Goal: Information Seeking & Learning: Find specific fact

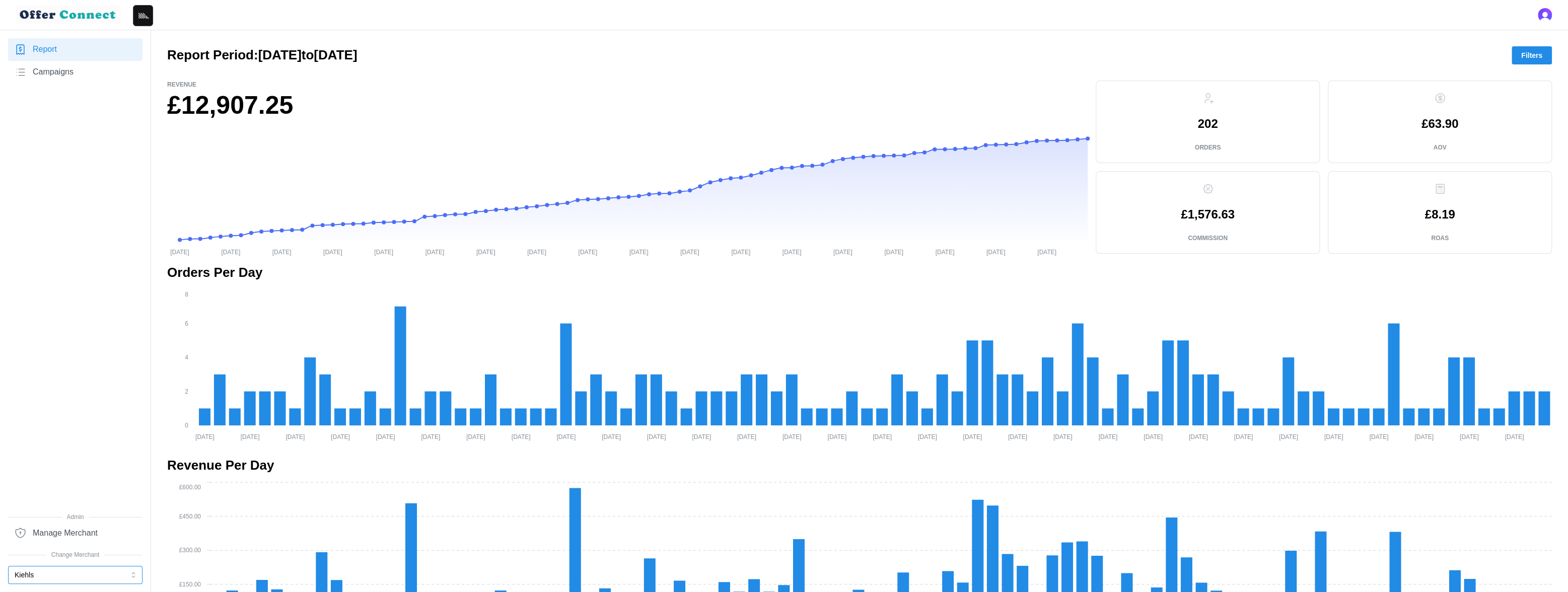
click at [62, 521] on button "Kiehls" at bounding box center [75, 575] width 134 height 18
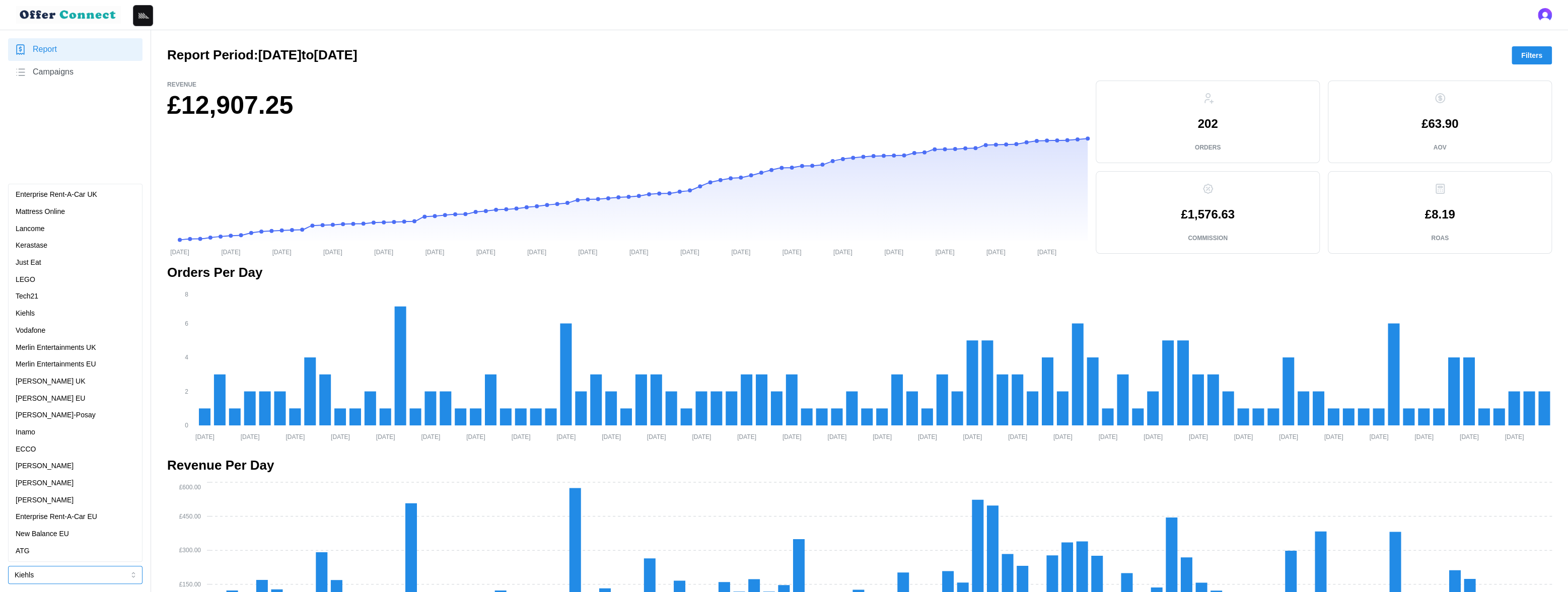
click at [96, 351] on p "Merlin Entertainments UK" at bounding box center [56, 348] width 81 height 11
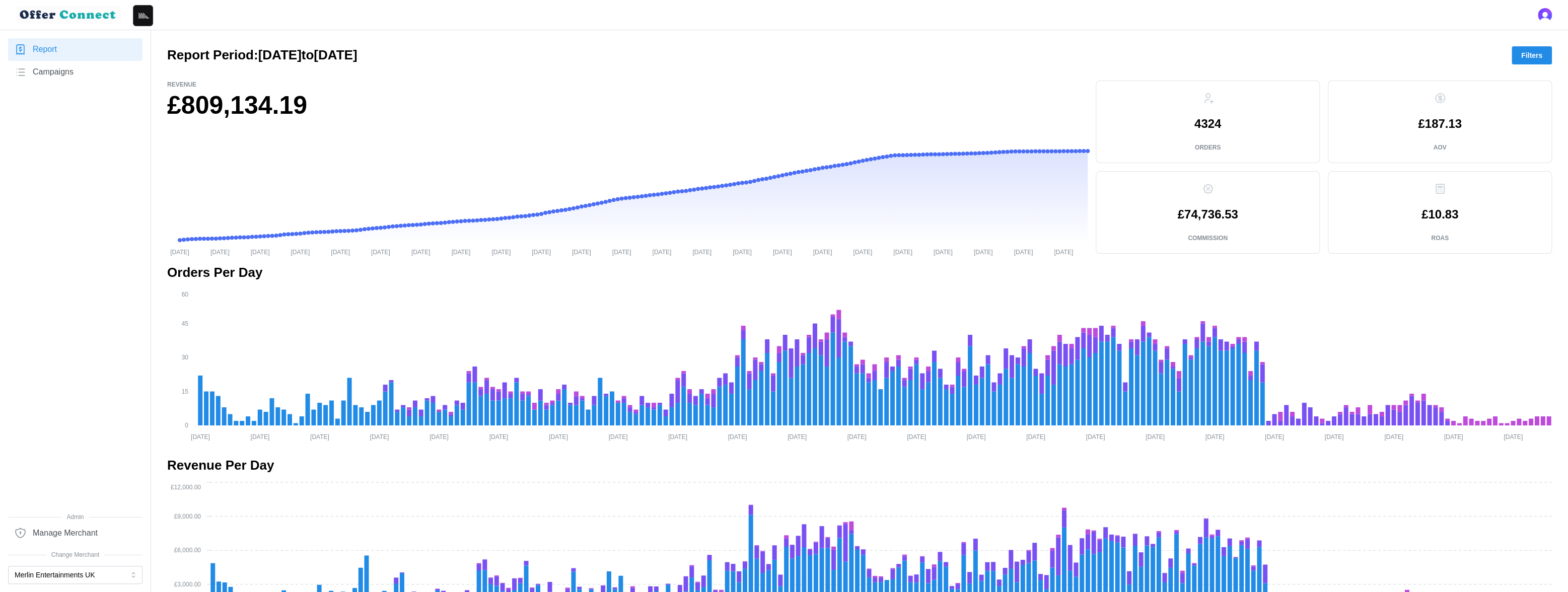
click at [62, 73] on span "Campaigns" at bounding box center [53, 72] width 41 height 13
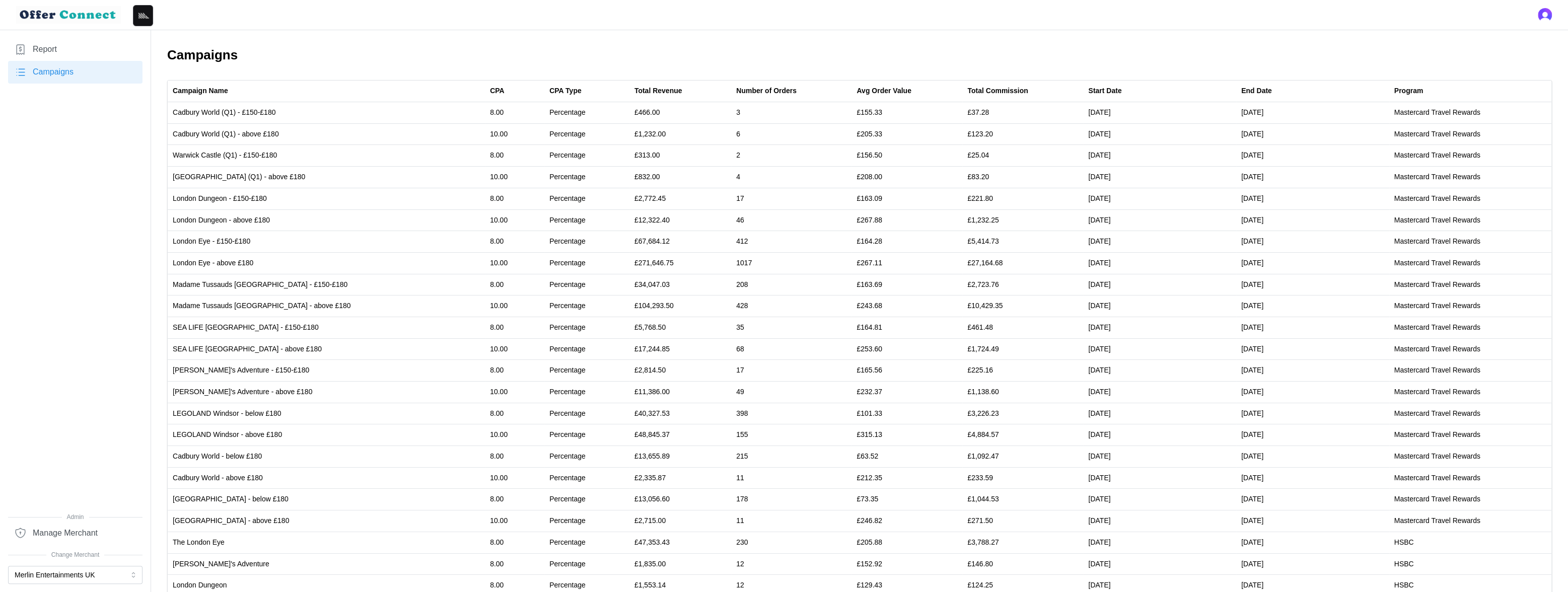
scroll to position [148, 0]
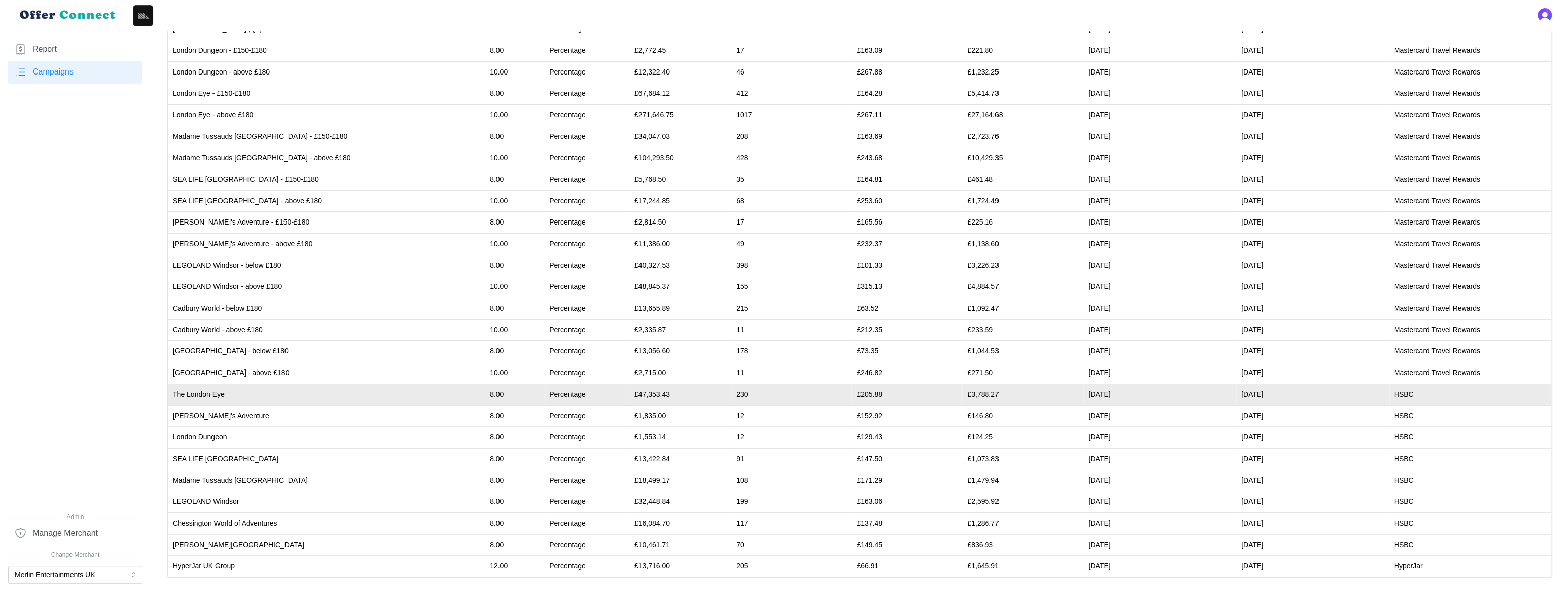
click at [630, 392] on td "£47,353.43" at bounding box center [680, 394] width 101 height 21
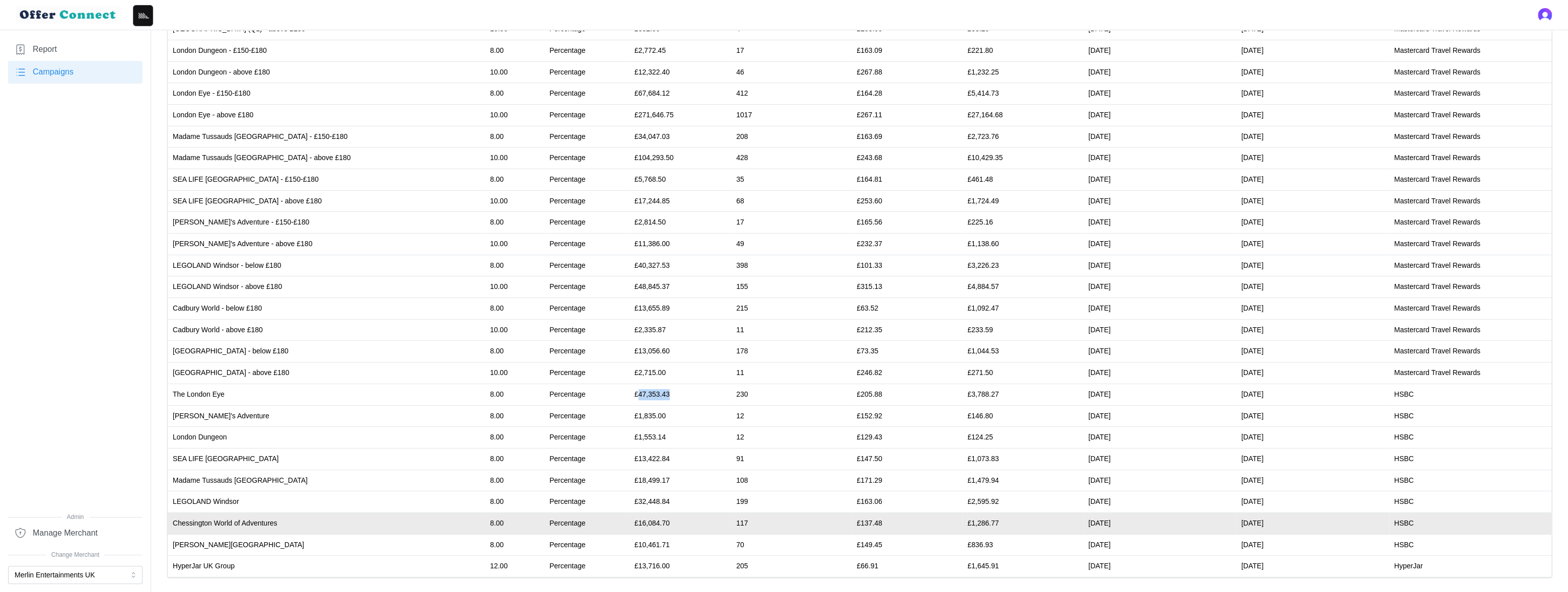
click at [630, 521] on td "£16,084.70" at bounding box center [680, 523] width 101 height 21
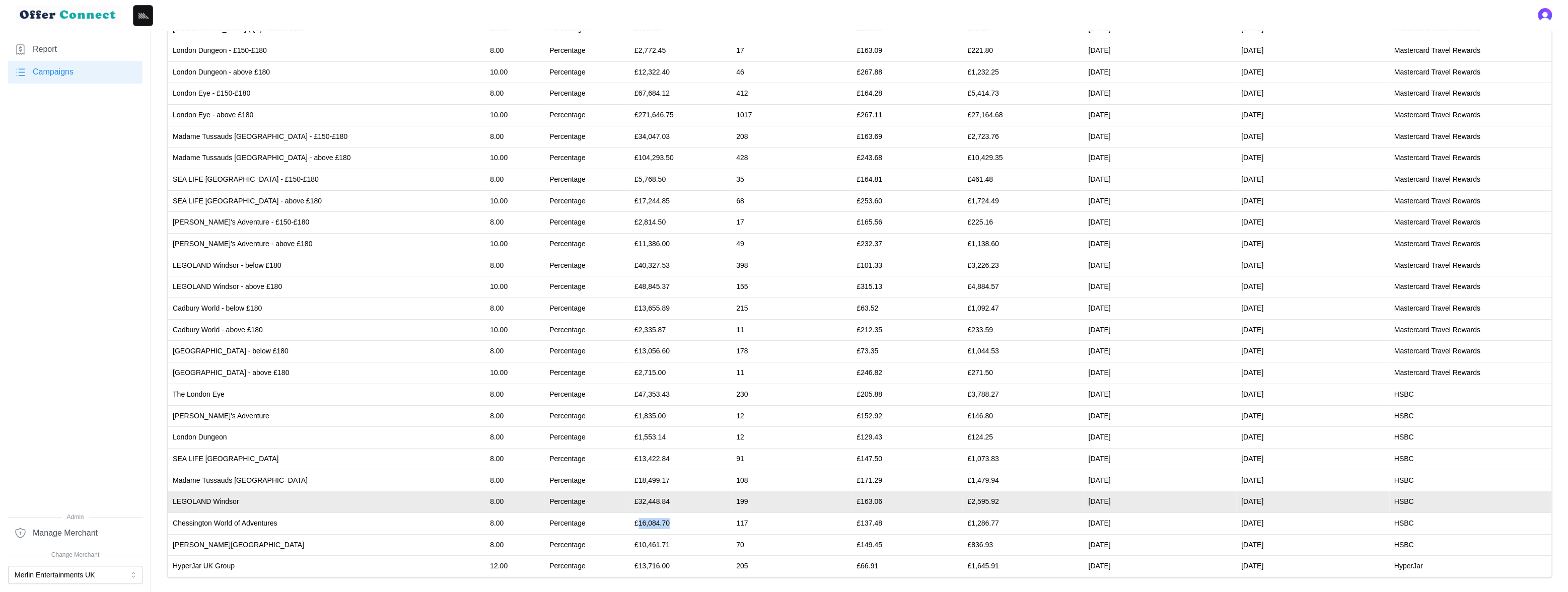
click at [630, 500] on td "£32,448.84" at bounding box center [680, 502] width 101 height 21
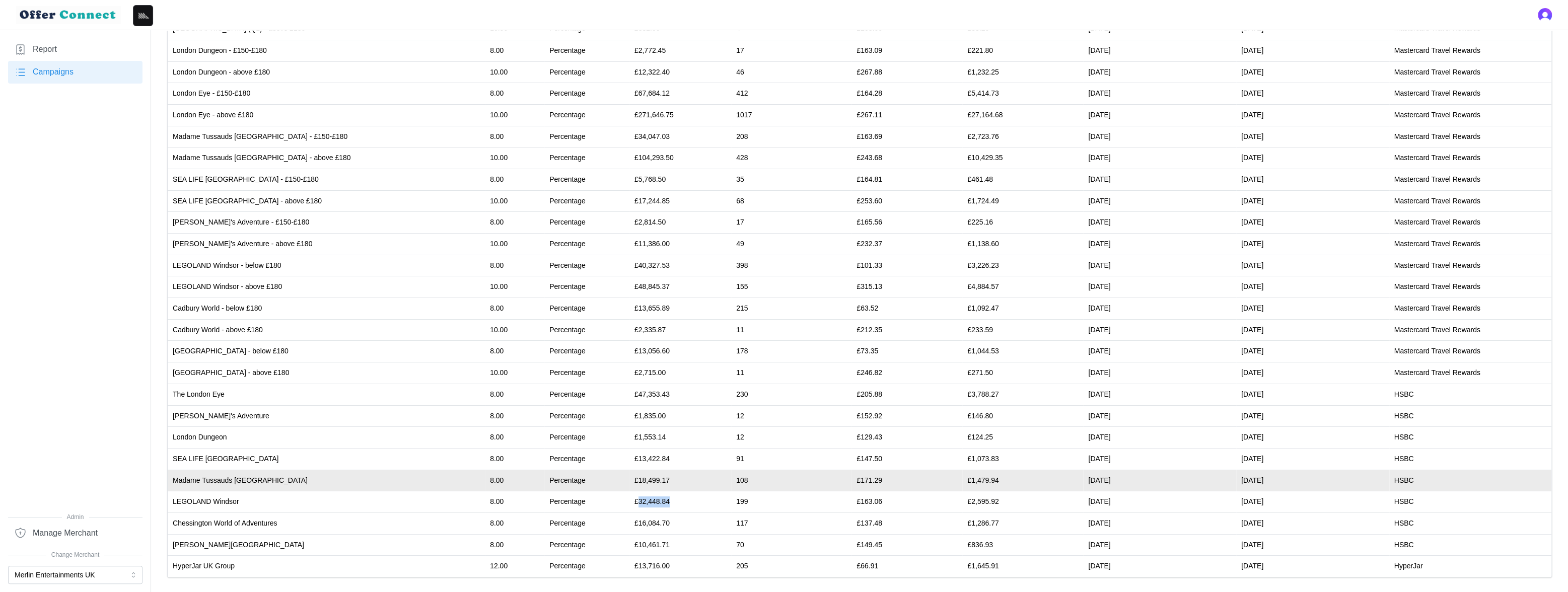
click at [630, 480] on td "£18,499.17" at bounding box center [680, 480] width 101 height 21
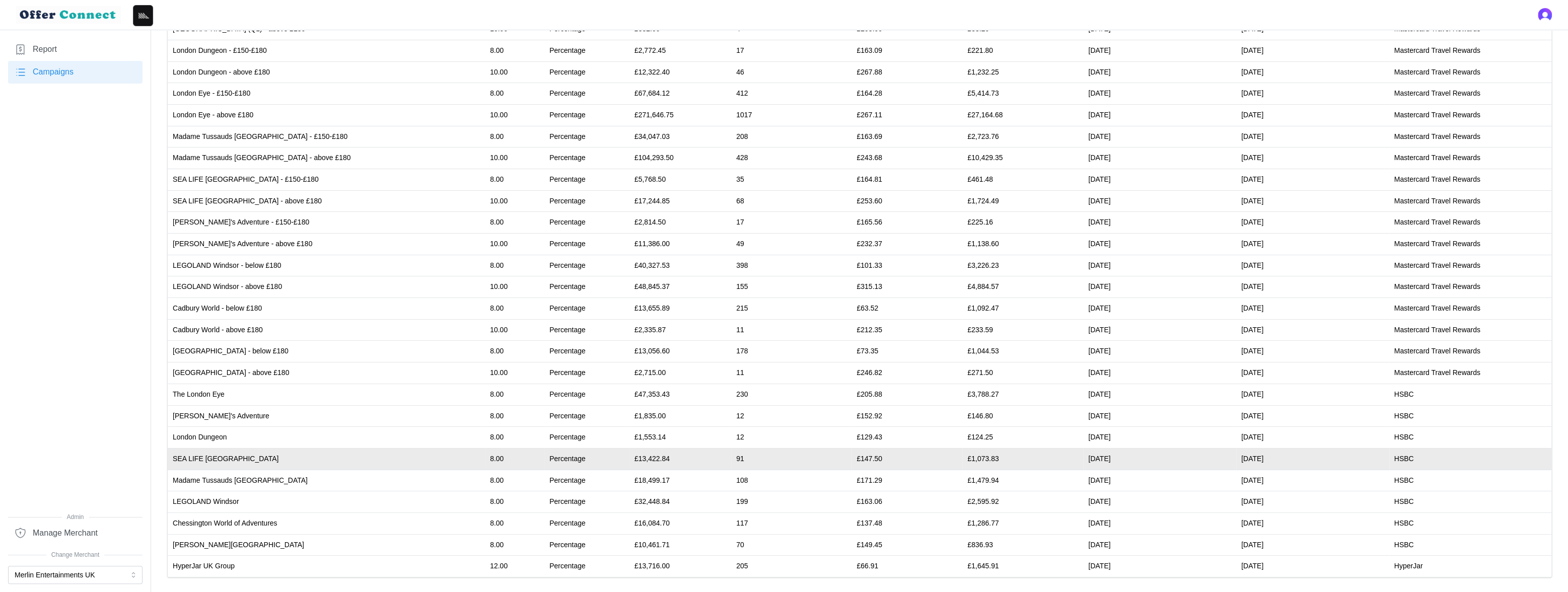
click at [630, 456] on td "£13,422.84" at bounding box center [680, 458] width 101 height 21
copy td "13,422.84"
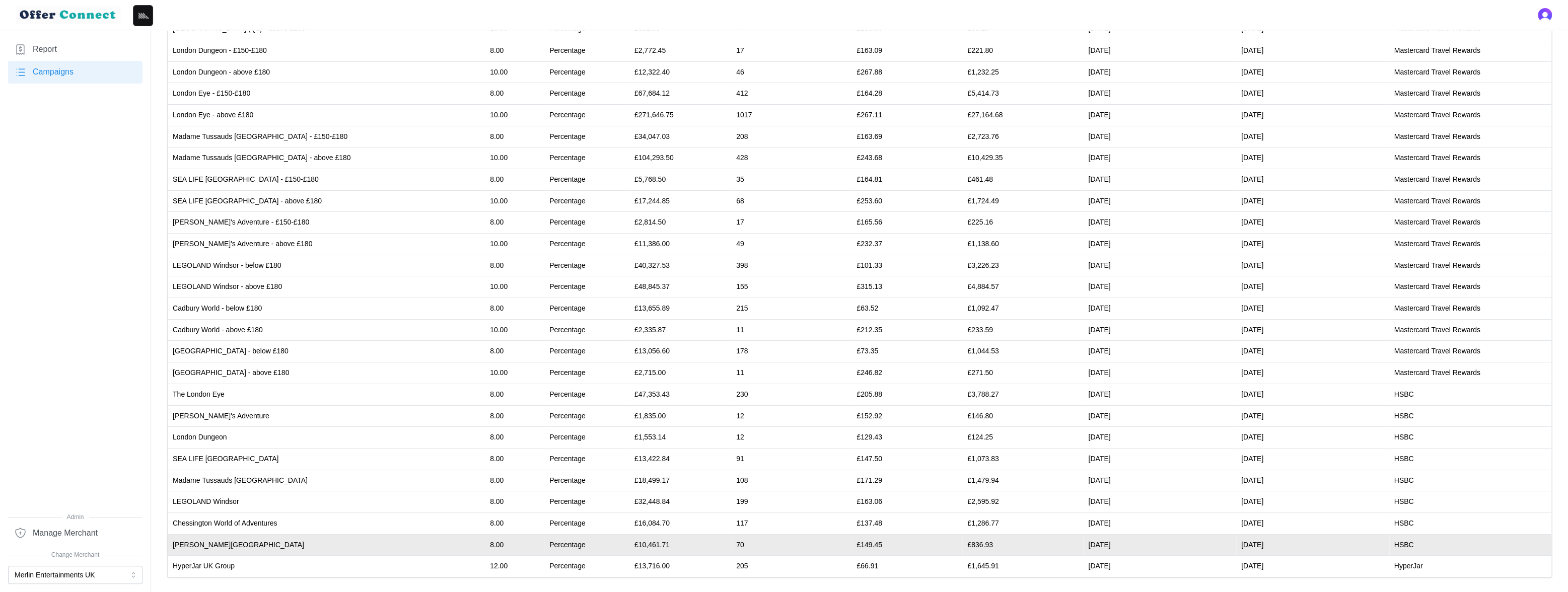
click at [630, 521] on td "£10,461.71" at bounding box center [680, 544] width 101 height 21
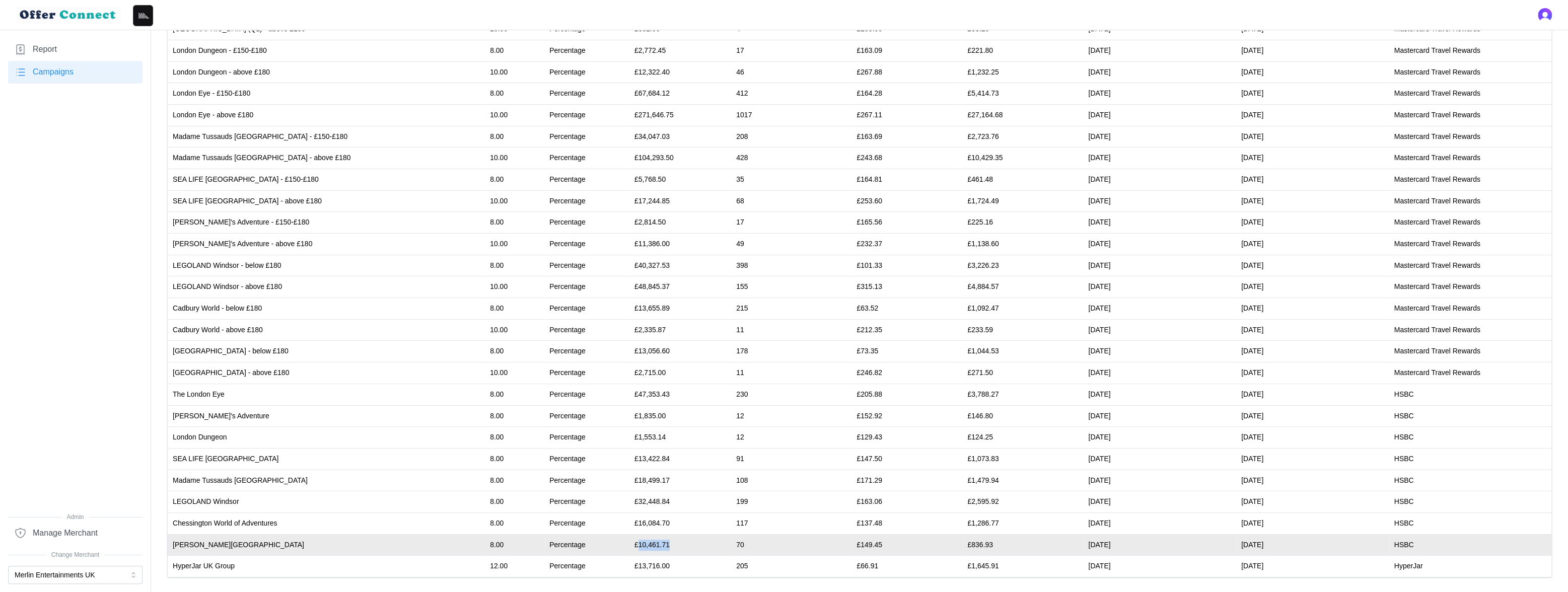
copy td "10,461.71"
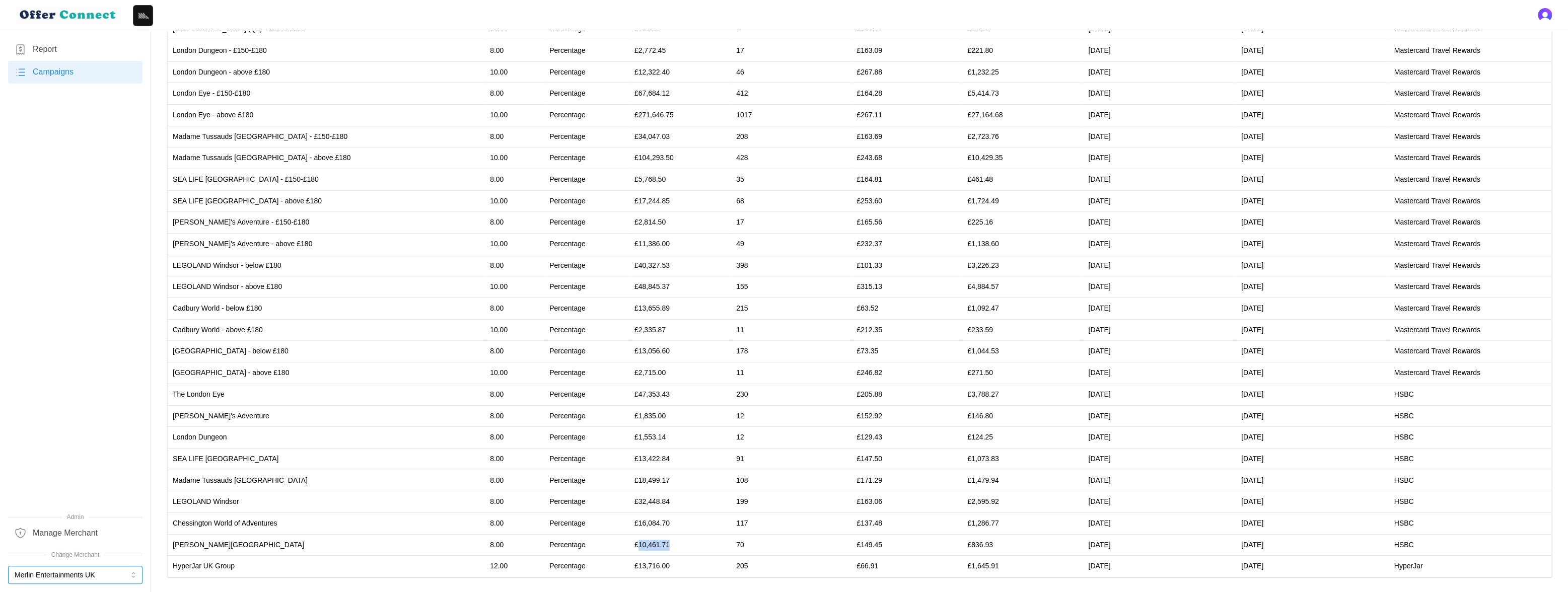
click at [107, 521] on button "Merlin Entertainments UK" at bounding box center [75, 575] width 134 height 18
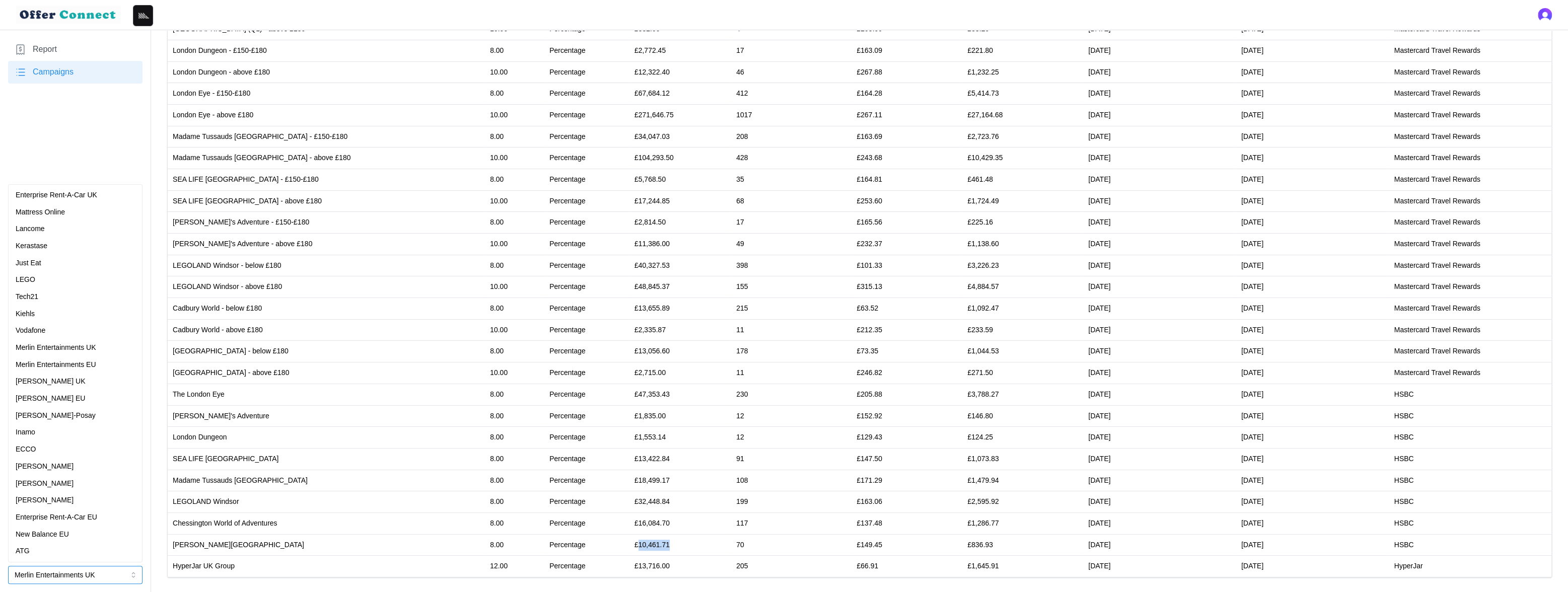
click at [59, 498] on p "[PERSON_NAME]" at bounding box center [45, 500] width 58 height 11
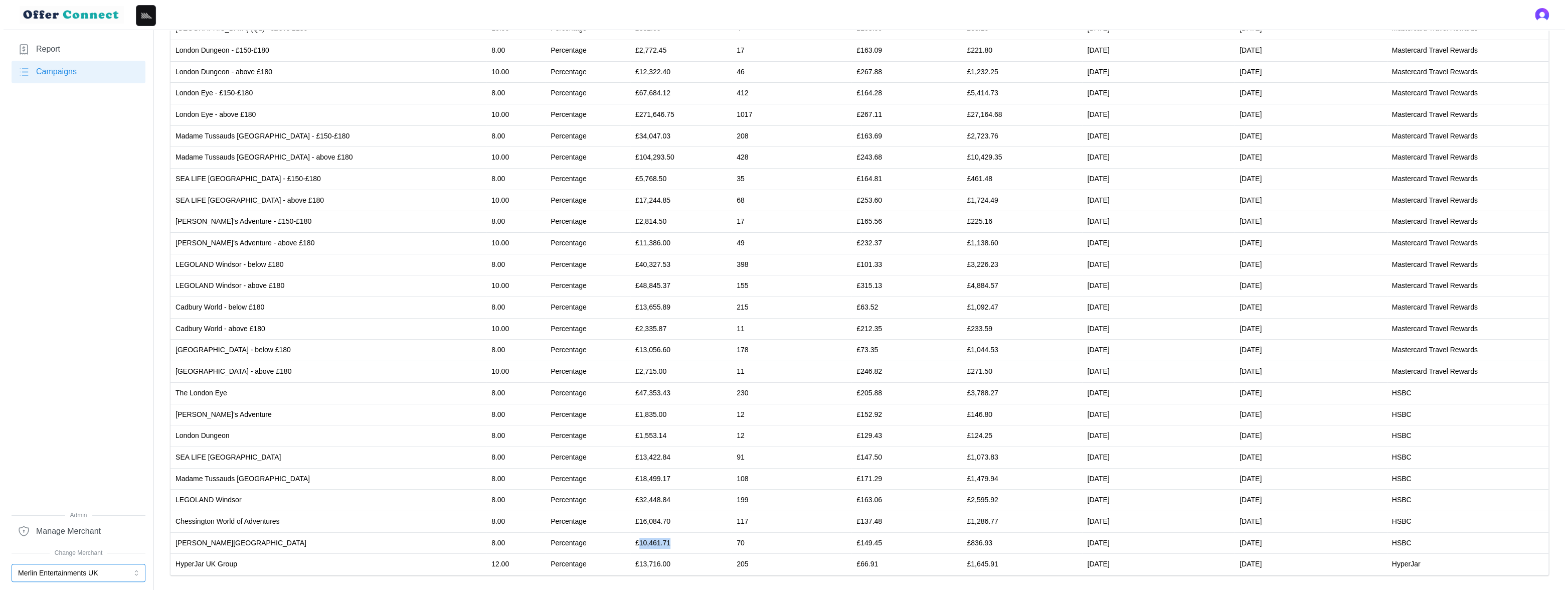
scroll to position [0, 0]
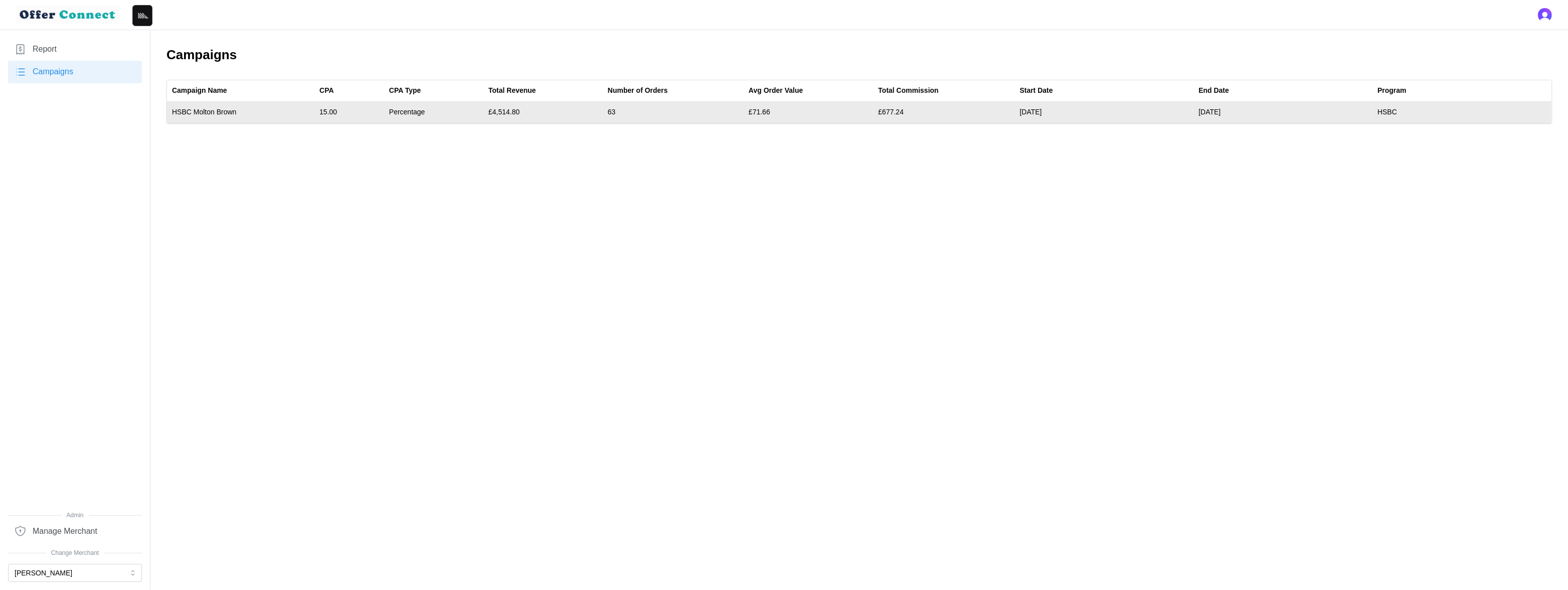
click at [508, 111] on td "£4,514.80" at bounding box center [543, 112] width 119 height 21
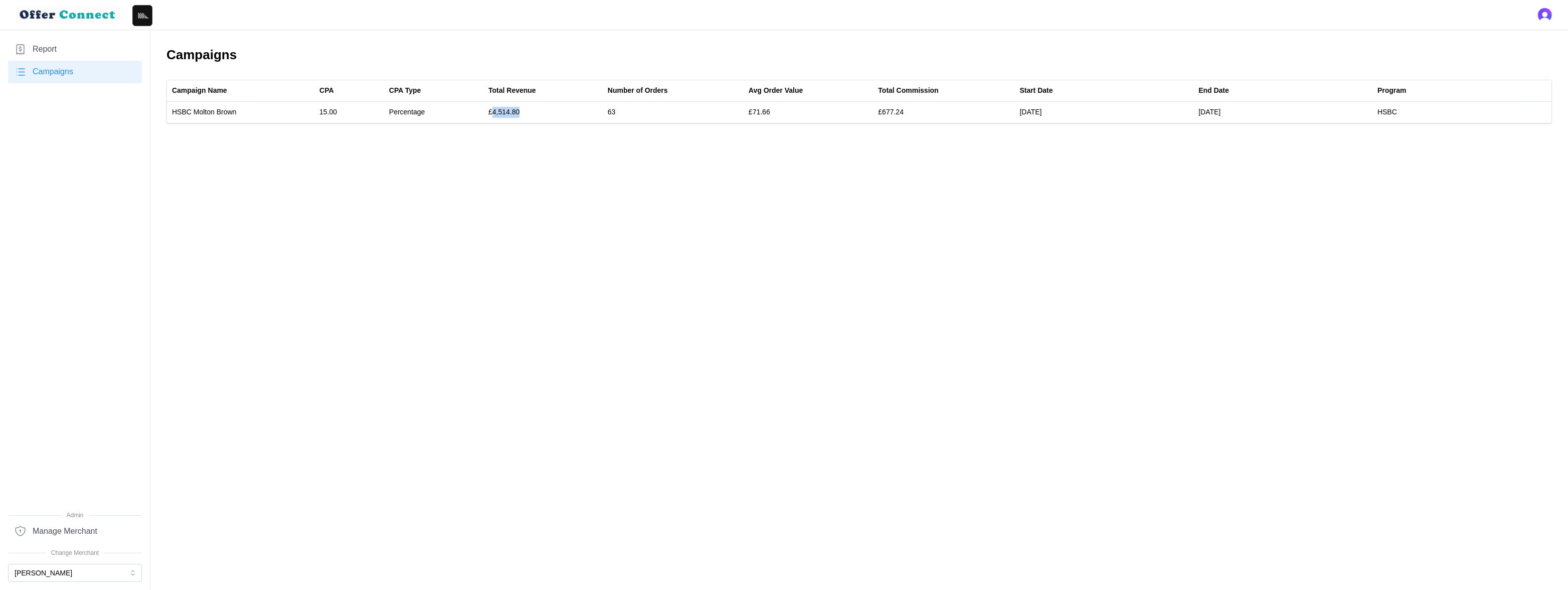
copy td "4,514.80"
click at [72, 519] on button "[PERSON_NAME]" at bounding box center [75, 573] width 134 height 18
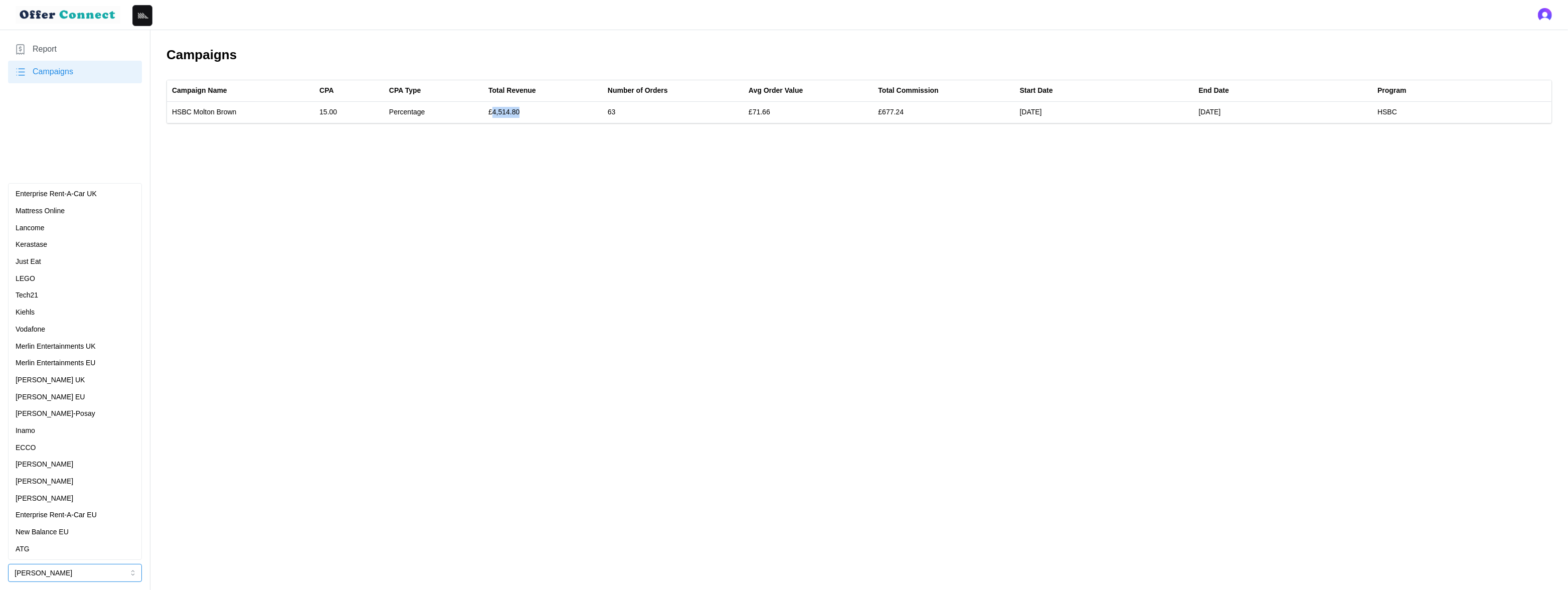
click at [72, 247] on div "Kerastase" at bounding box center [75, 245] width 119 height 11
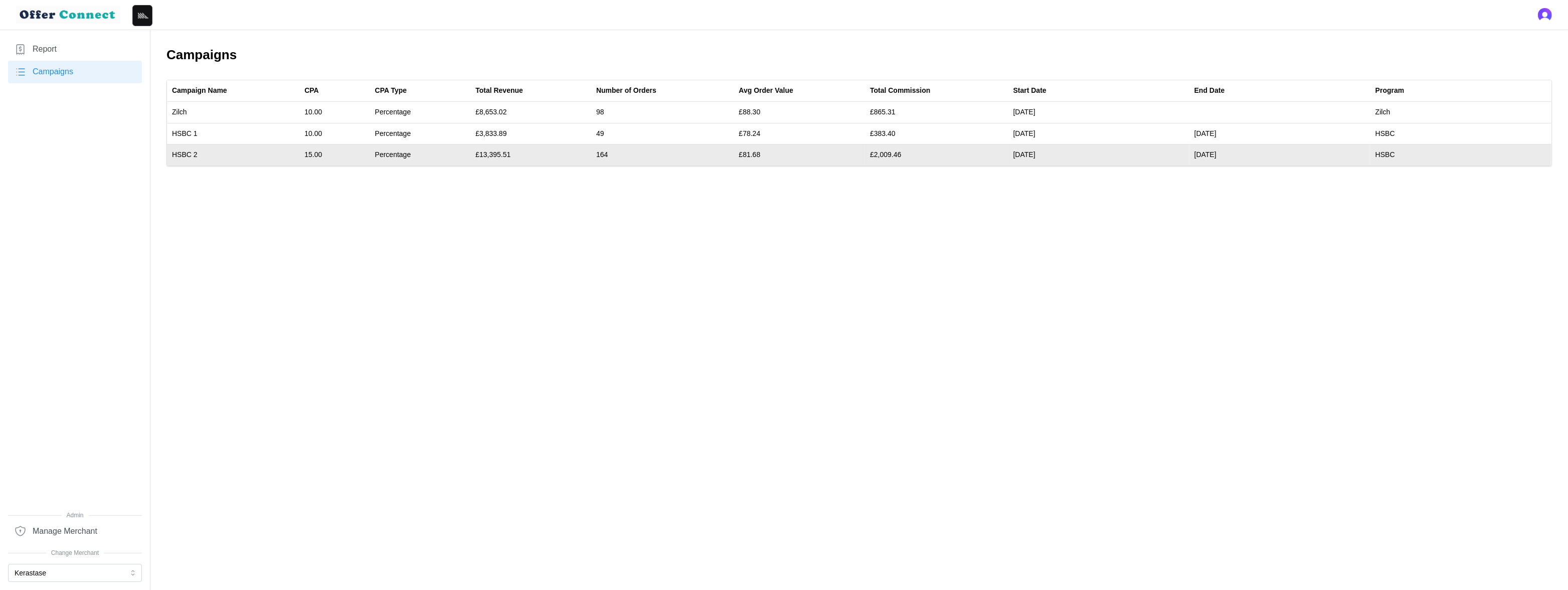
click at [497, 154] on td "£13,395.51" at bounding box center [531, 155] width 121 height 21
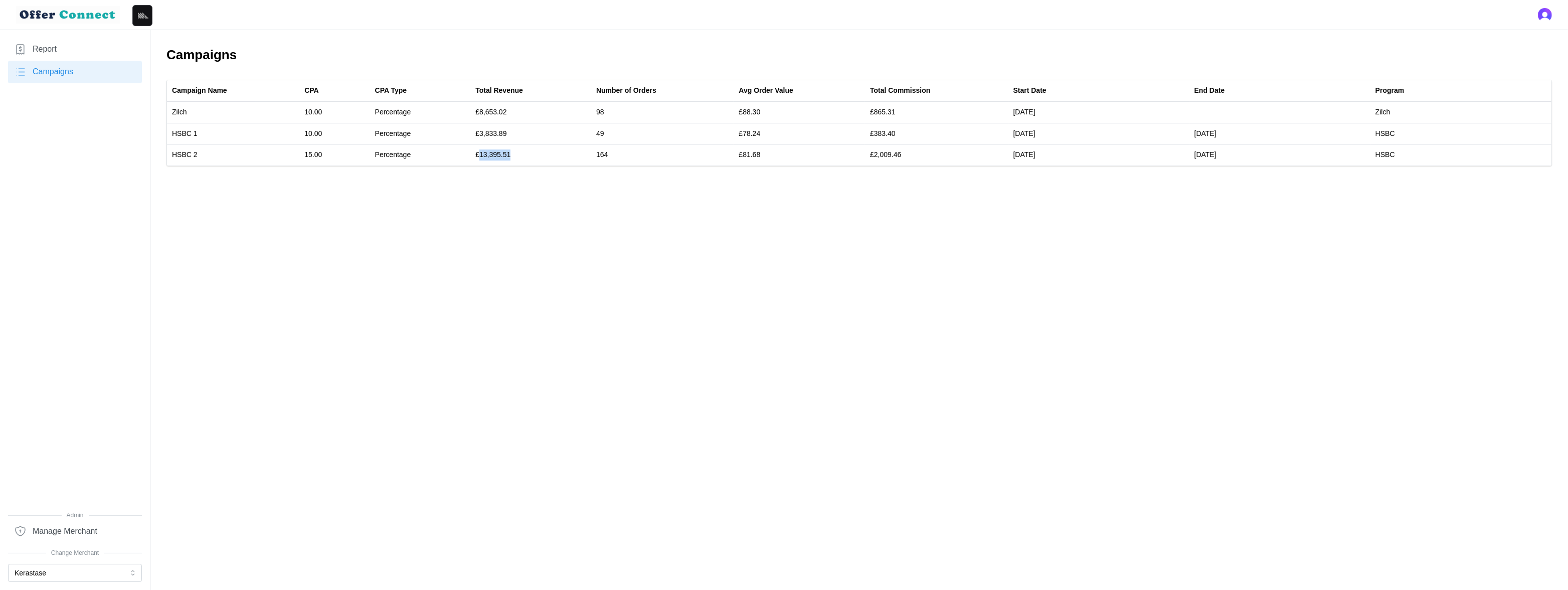
copy td "13,395.51"
click at [60, 519] on nav "Report Campaigns Admin Manage Merchant Change Merchant Kerastase" at bounding box center [75, 309] width 150 height 560
click at [57, 519] on button "Kerastase" at bounding box center [75, 573] width 134 height 18
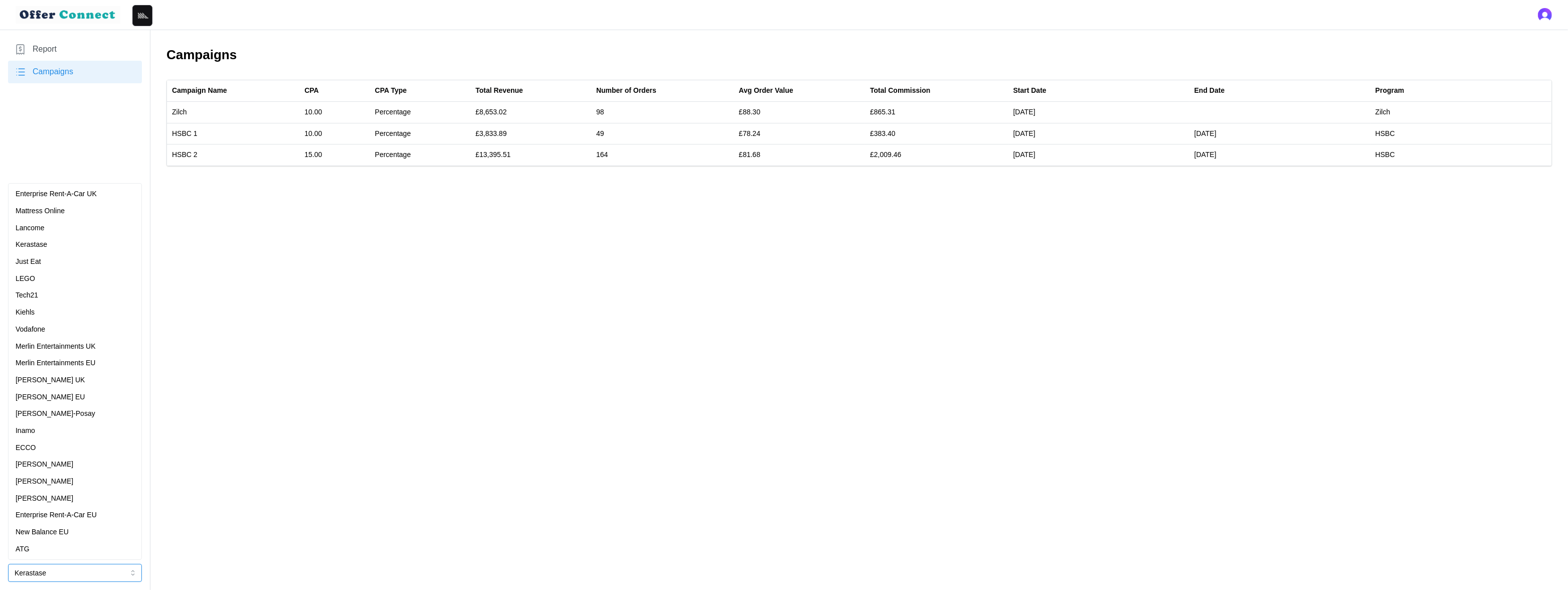
click at [58, 315] on div "Kiehls" at bounding box center [75, 312] width 119 height 11
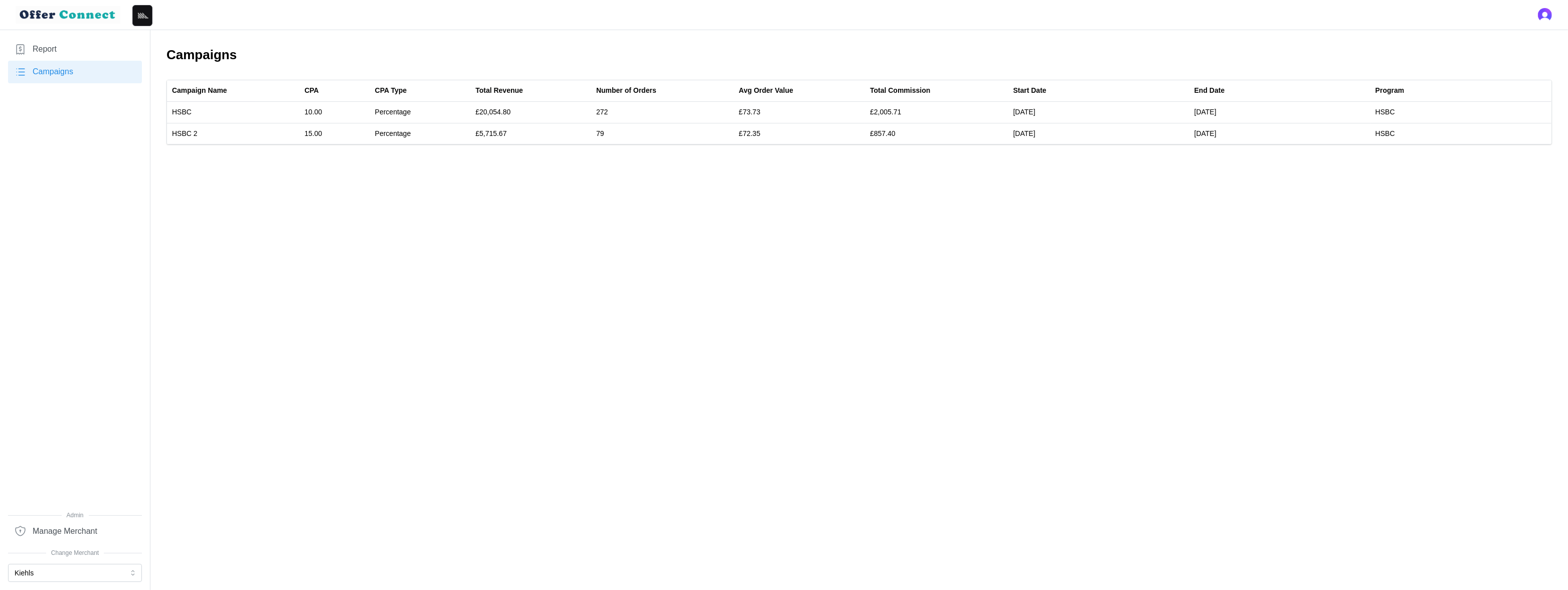
click at [709, 251] on main "Campaigns Campaign Name CPA CPA Type Total Revenue Number of Orders Avg Order V…" at bounding box center [784, 295] width 1568 height 590
click at [46, 519] on button "Kiehls" at bounding box center [75, 573] width 134 height 18
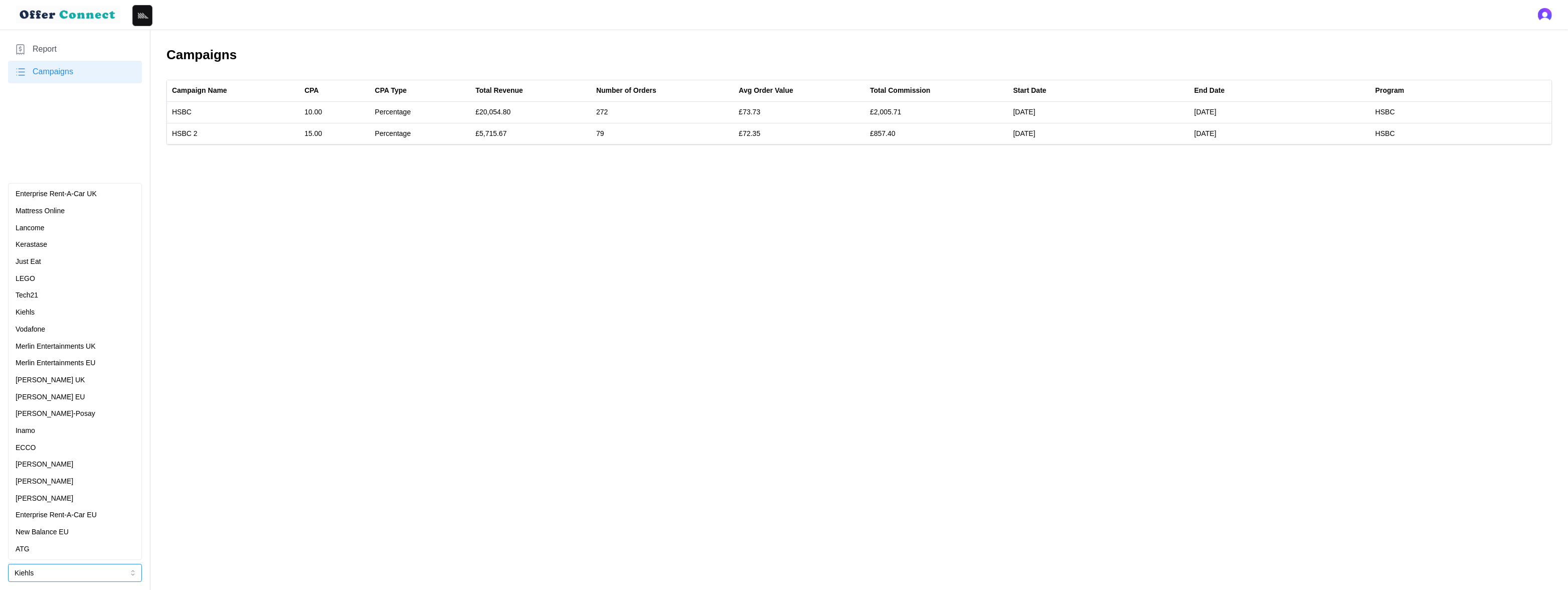
click at [59, 229] on div "Lancome" at bounding box center [75, 228] width 119 height 11
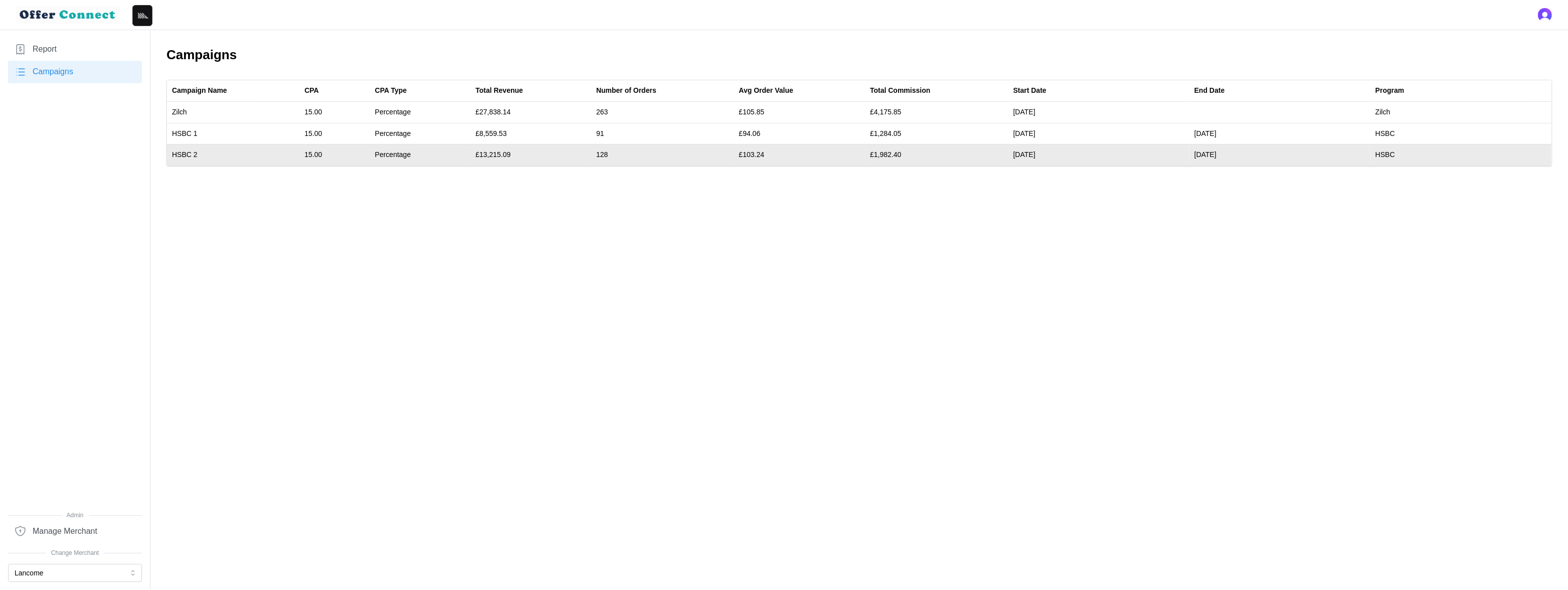
click at [497, 155] on td "£13,215.09" at bounding box center [531, 155] width 121 height 21
copy td "13,215.09"
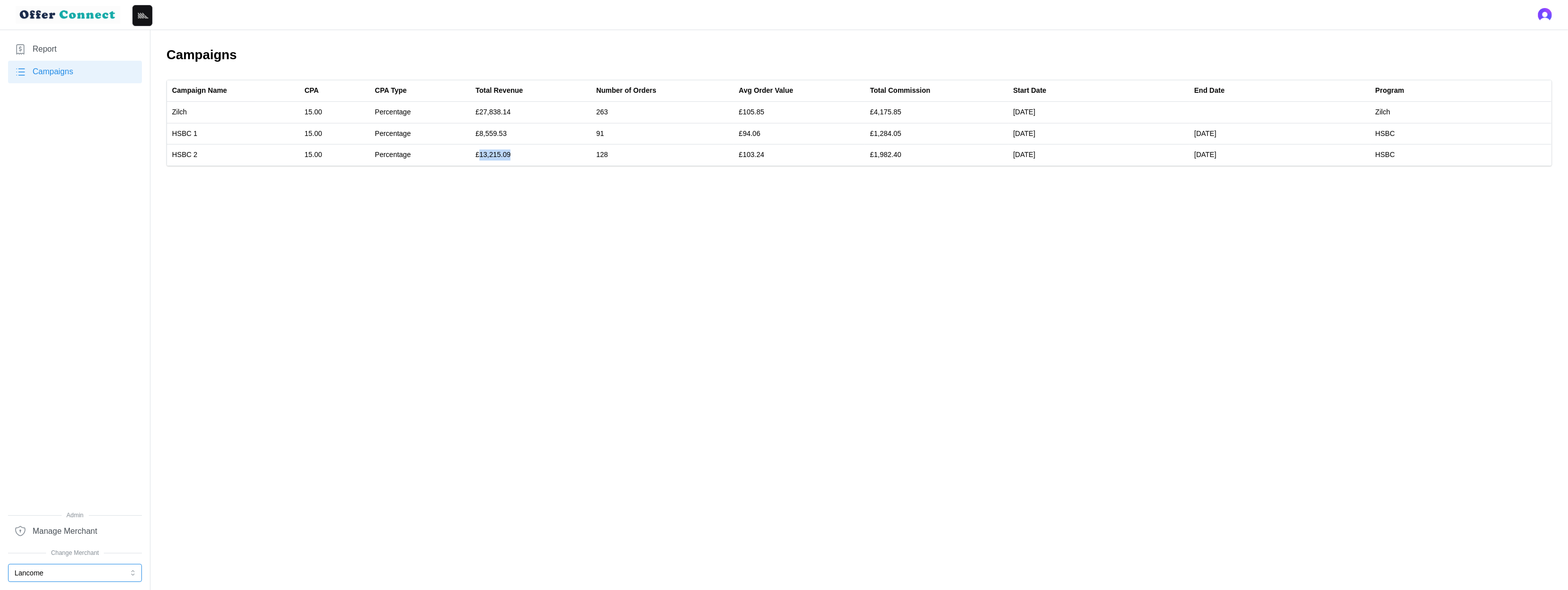
click at [111, 519] on button "Lancome" at bounding box center [75, 573] width 134 height 18
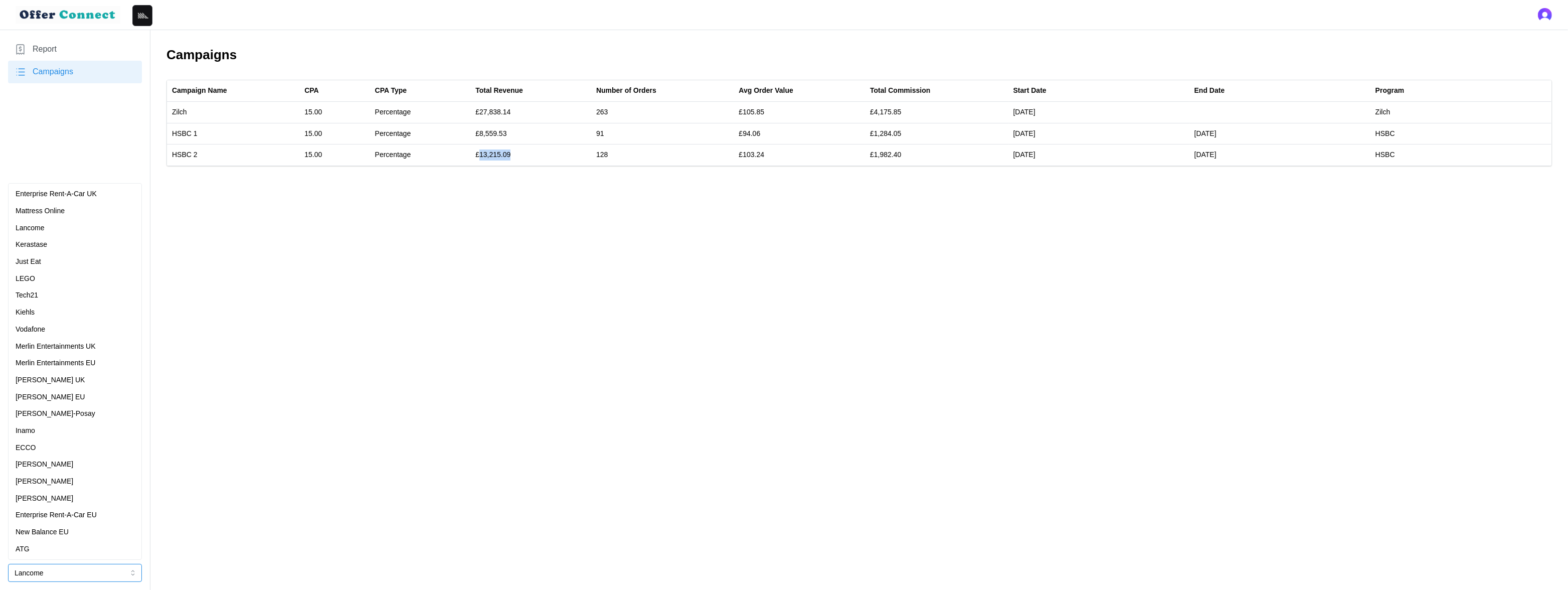
click at [80, 414] on div "[PERSON_NAME]-Posay" at bounding box center [75, 414] width 119 height 11
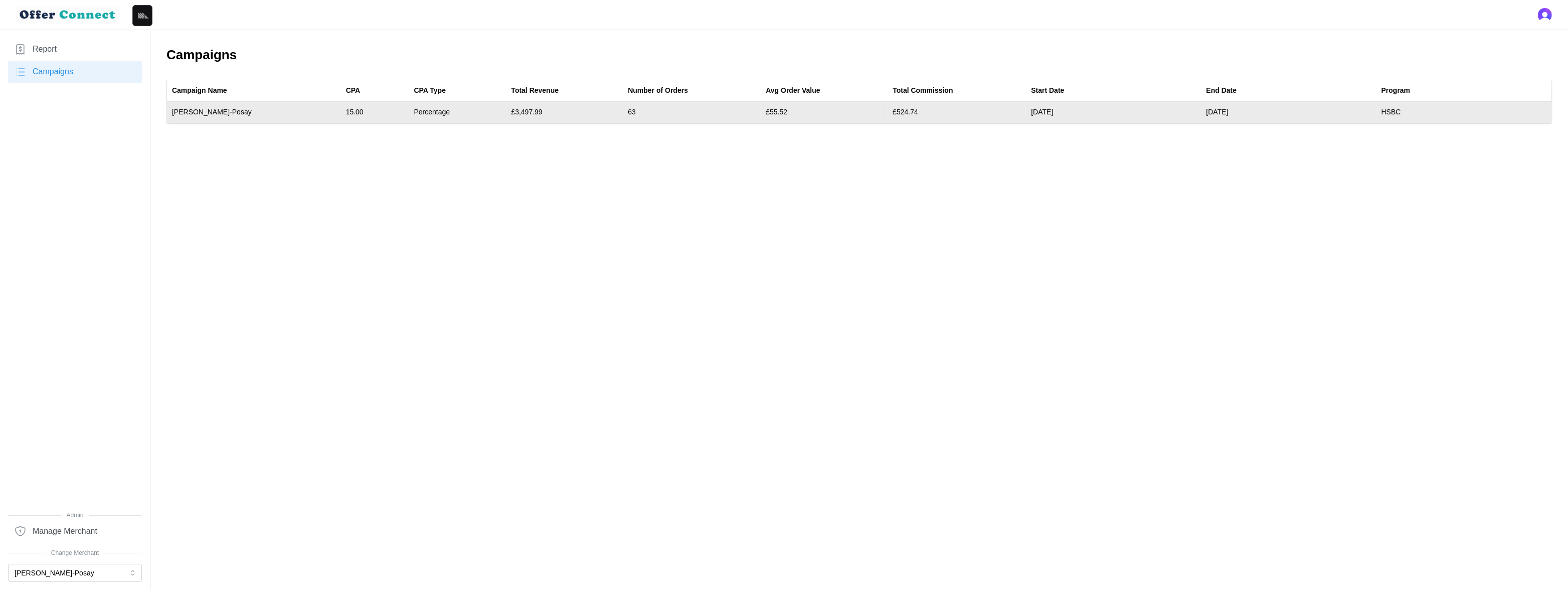
click at [506, 110] on td "£3,497.99" at bounding box center [564, 112] width 117 height 21
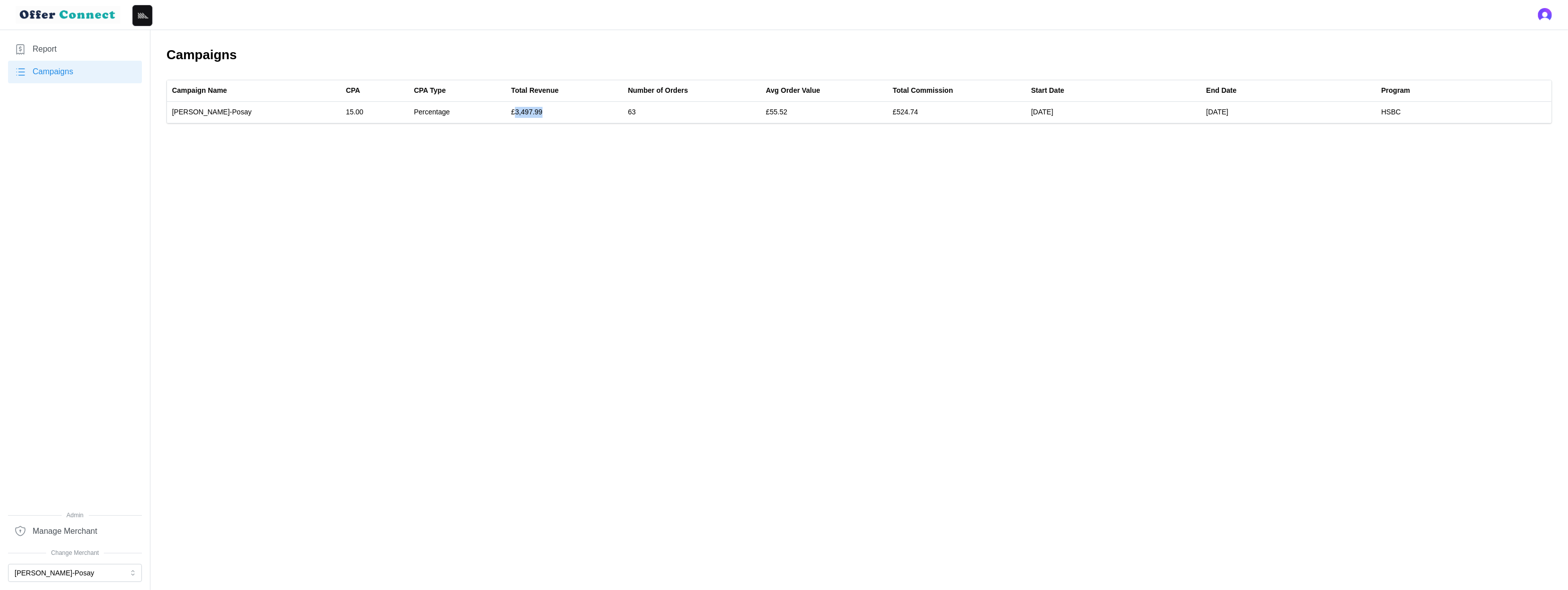
copy td "3,497.99"
click at [1181, 197] on main "Campaigns Campaign Name CPA CPA Type Total Revenue Number of Orders Avg Order V…" at bounding box center [784, 295] width 1568 height 590
click at [52, 519] on button "[PERSON_NAME]-Posay" at bounding box center [75, 573] width 134 height 18
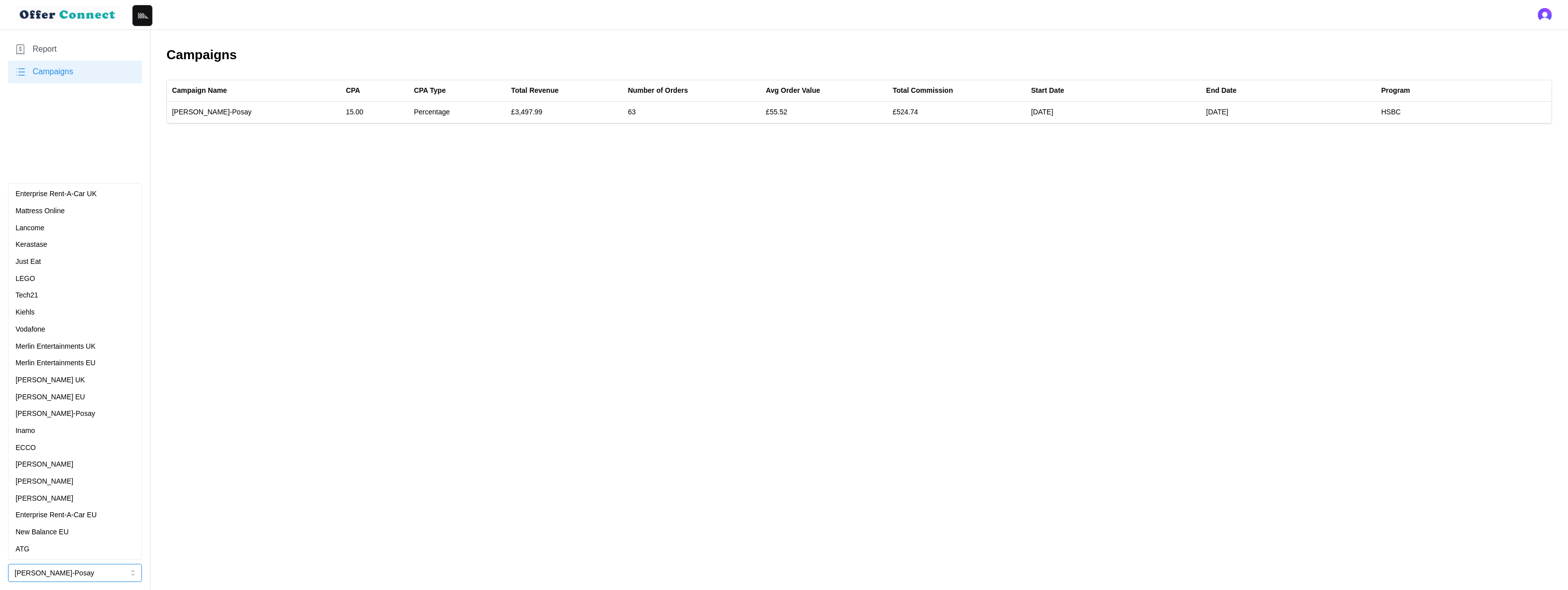
click at [54, 485] on div "[PERSON_NAME]" at bounding box center [75, 482] width 119 height 11
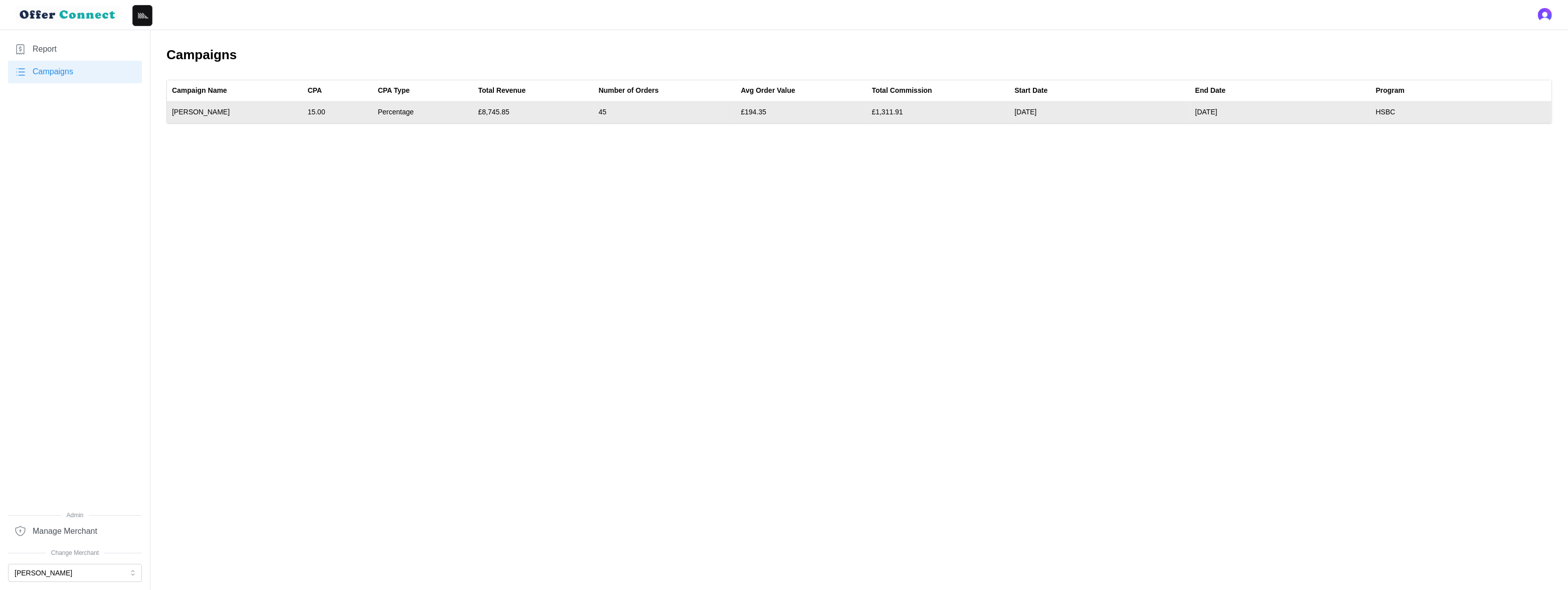
click at [494, 113] on td "£8,745.85" at bounding box center [534, 112] width 121 height 21
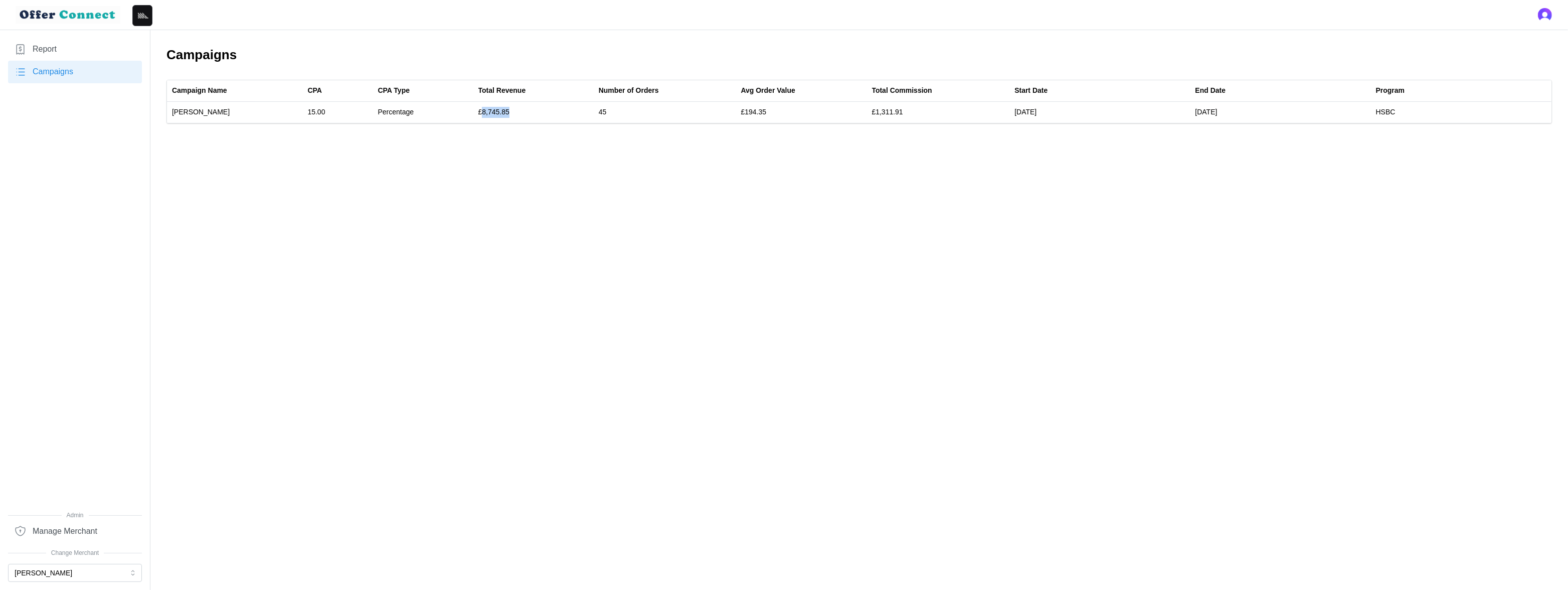
copy td "8,745.85"
click at [74, 519] on button "[PERSON_NAME]" at bounding box center [75, 573] width 134 height 18
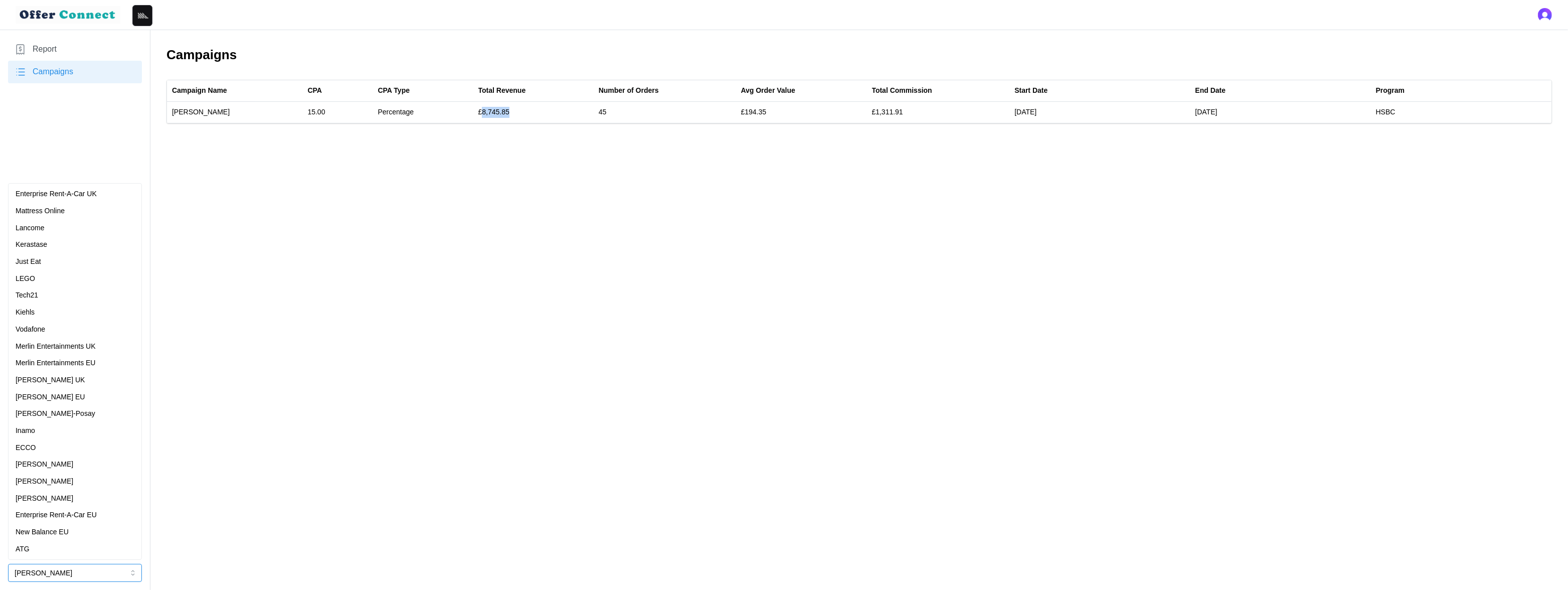
click at [83, 206] on div "Mattress Online" at bounding box center [75, 211] width 119 height 11
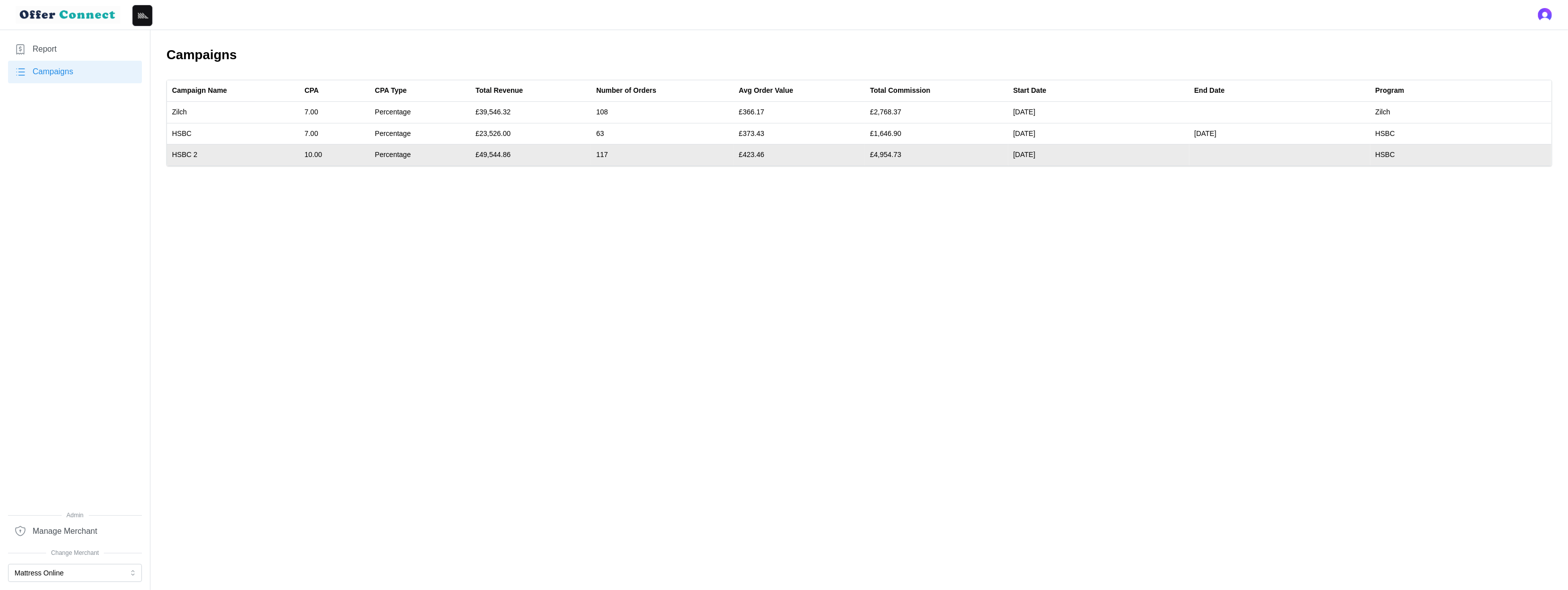
click at [502, 155] on td "£49,544.86" at bounding box center [531, 155] width 121 height 21
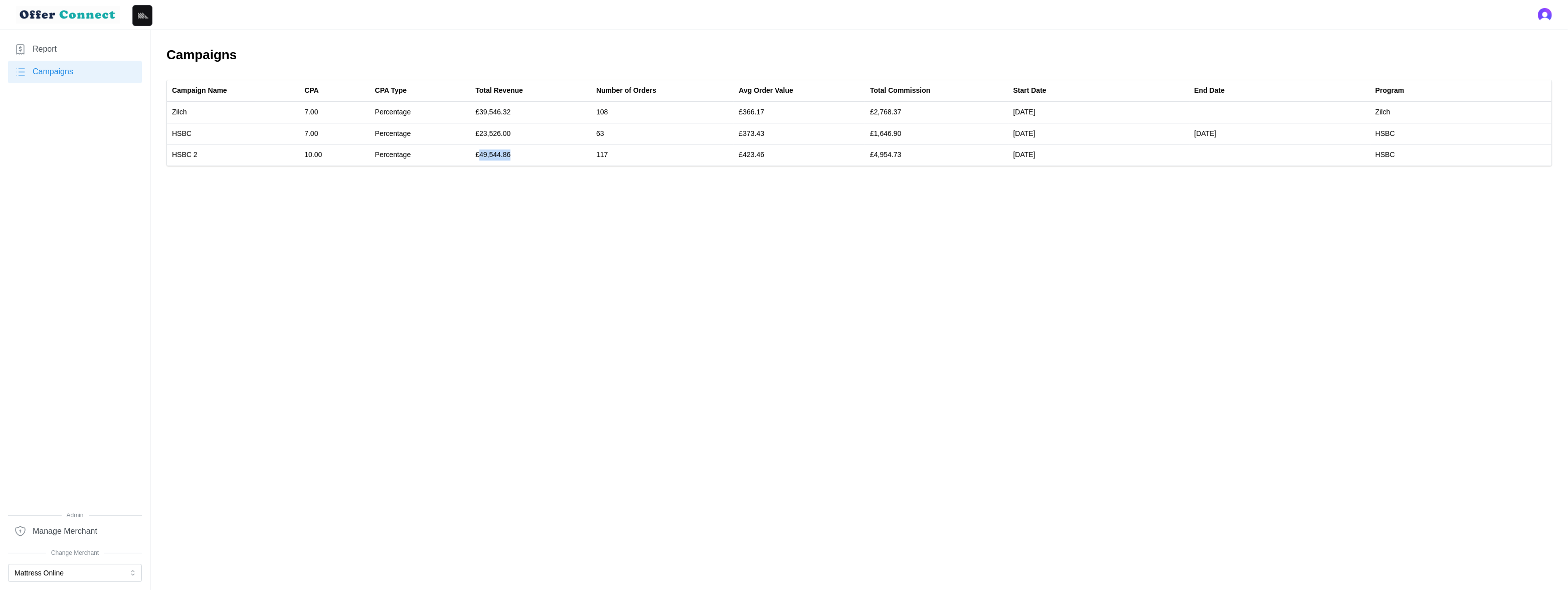
copy td "49,544.86"
click at [64, 519] on button "Mattress Online" at bounding box center [75, 573] width 134 height 18
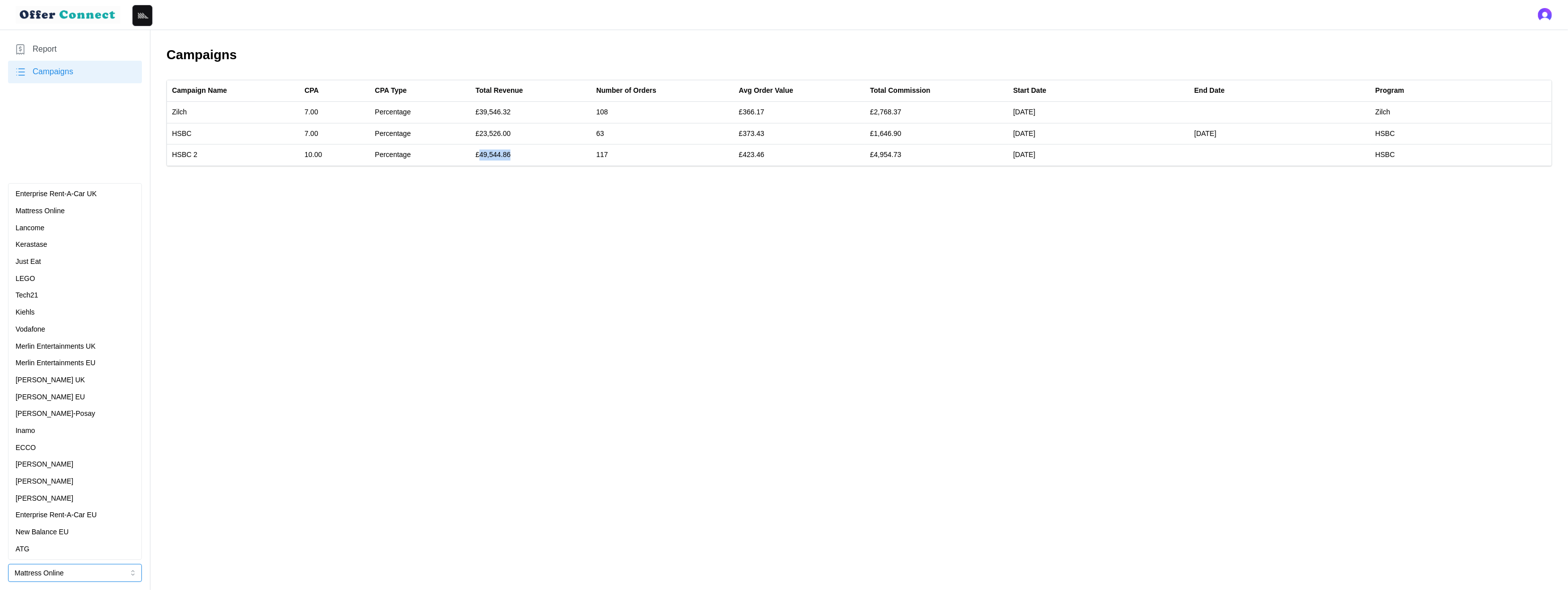
click at [54, 326] on div "Vodafone" at bounding box center [75, 329] width 119 height 11
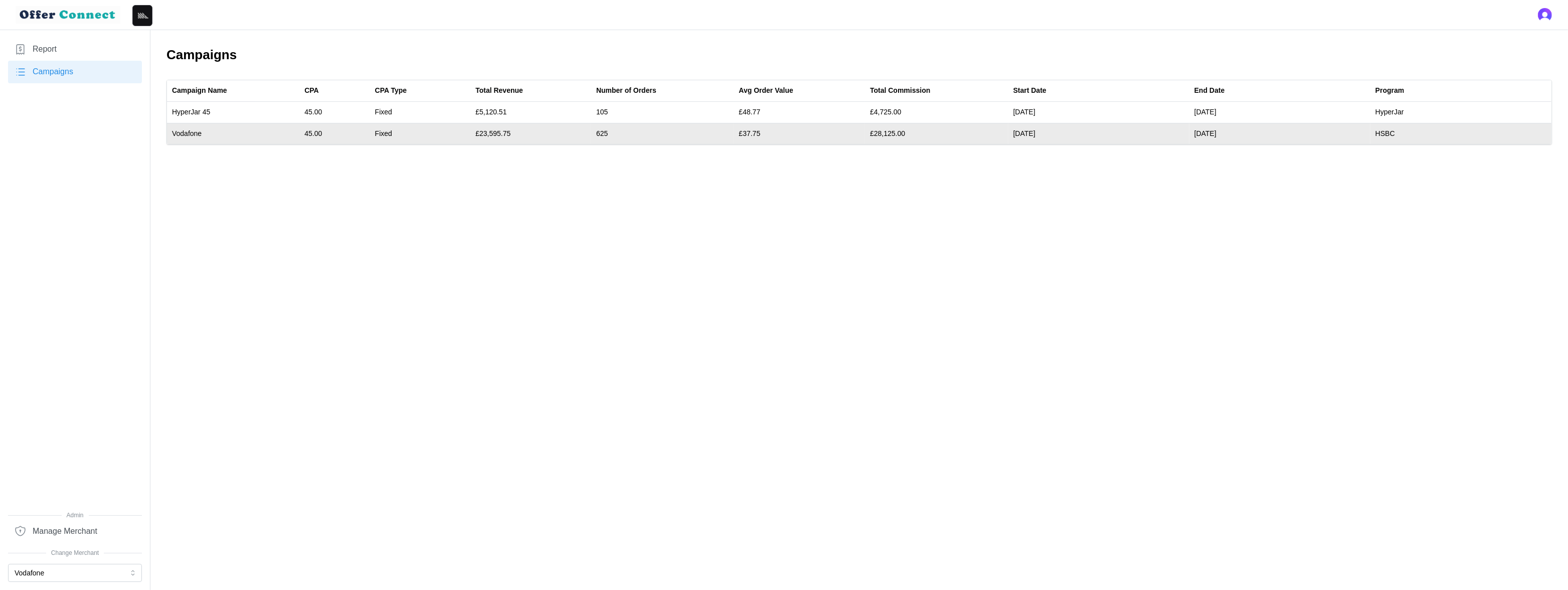
click at [499, 133] on td "£23,595.75" at bounding box center [531, 133] width 121 height 21
copy td "23,595.75"
